Goal: Information Seeking & Learning: Learn about a topic

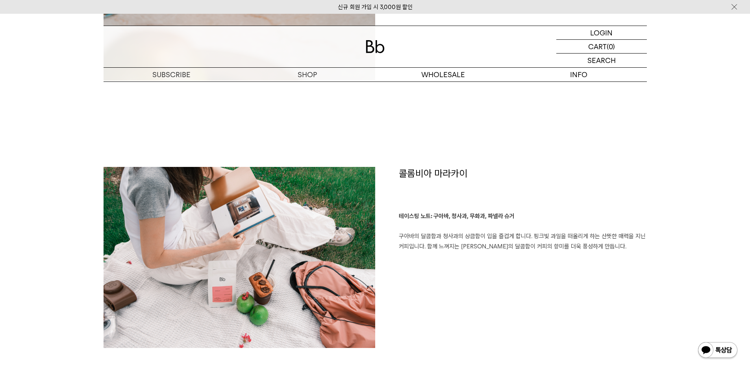
scroll to position [984, 0]
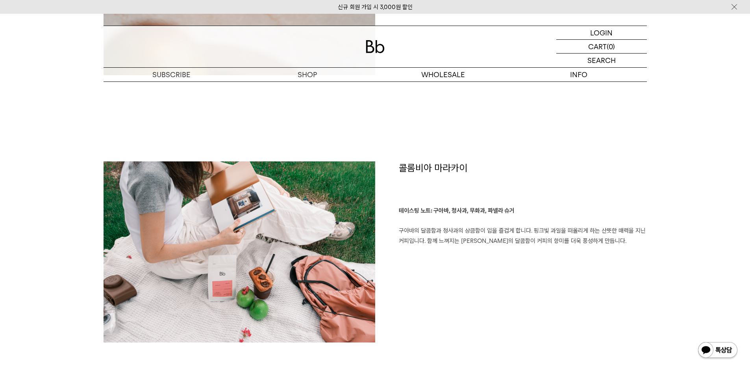
click at [489, 246] on p "테이스팅 노트: 구아바, 청사과, 무화과, 파넬라 슈거 구아바의 달콤함과 청사과의 상큼함이 입을 즐겁게 합니다. 핑크빛 과일을 떠올리게 하는 …" at bounding box center [523, 226] width 248 height 40
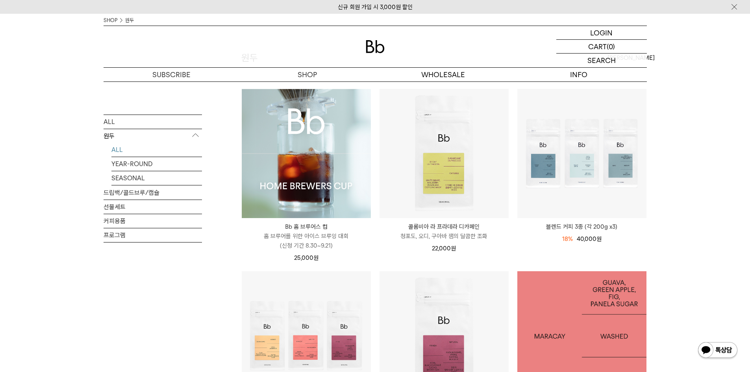
scroll to position [197, 0]
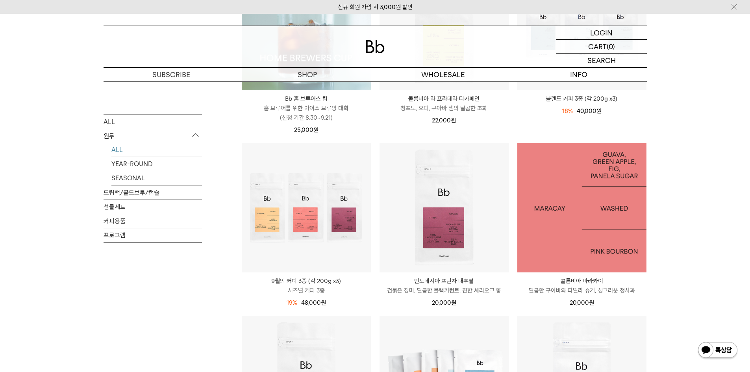
click at [573, 216] on img at bounding box center [581, 207] width 129 height 129
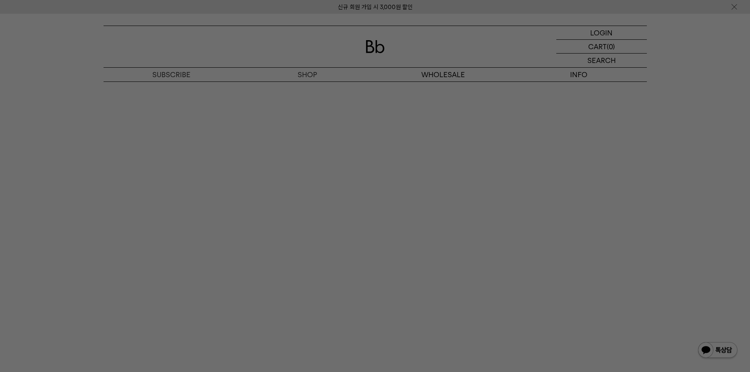
scroll to position [1796, 0]
click at [373, 248] on div at bounding box center [375, 186] width 750 height 372
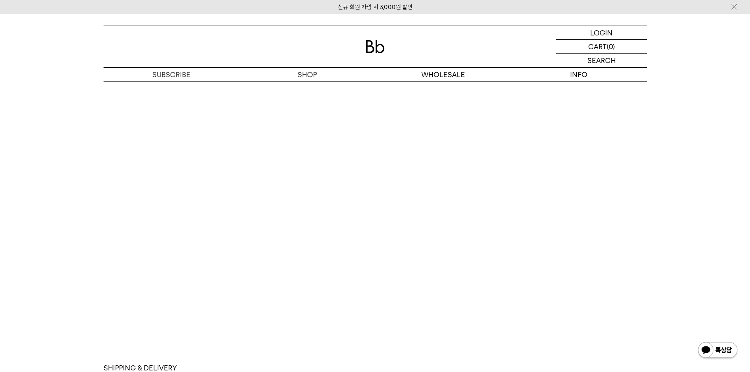
scroll to position [2125, 0]
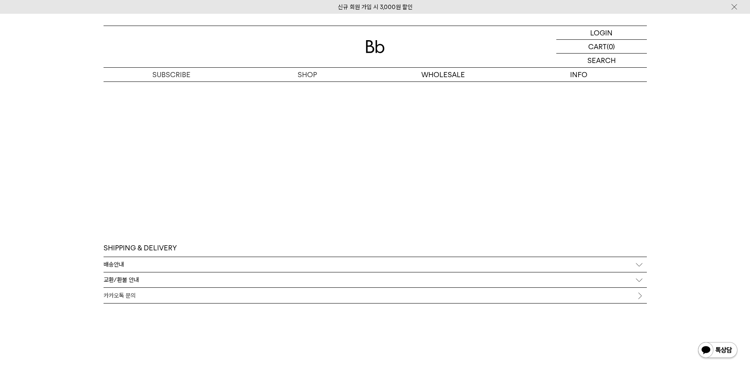
scroll to position [2107, 0]
